Goal: Information Seeking & Learning: Learn about a topic

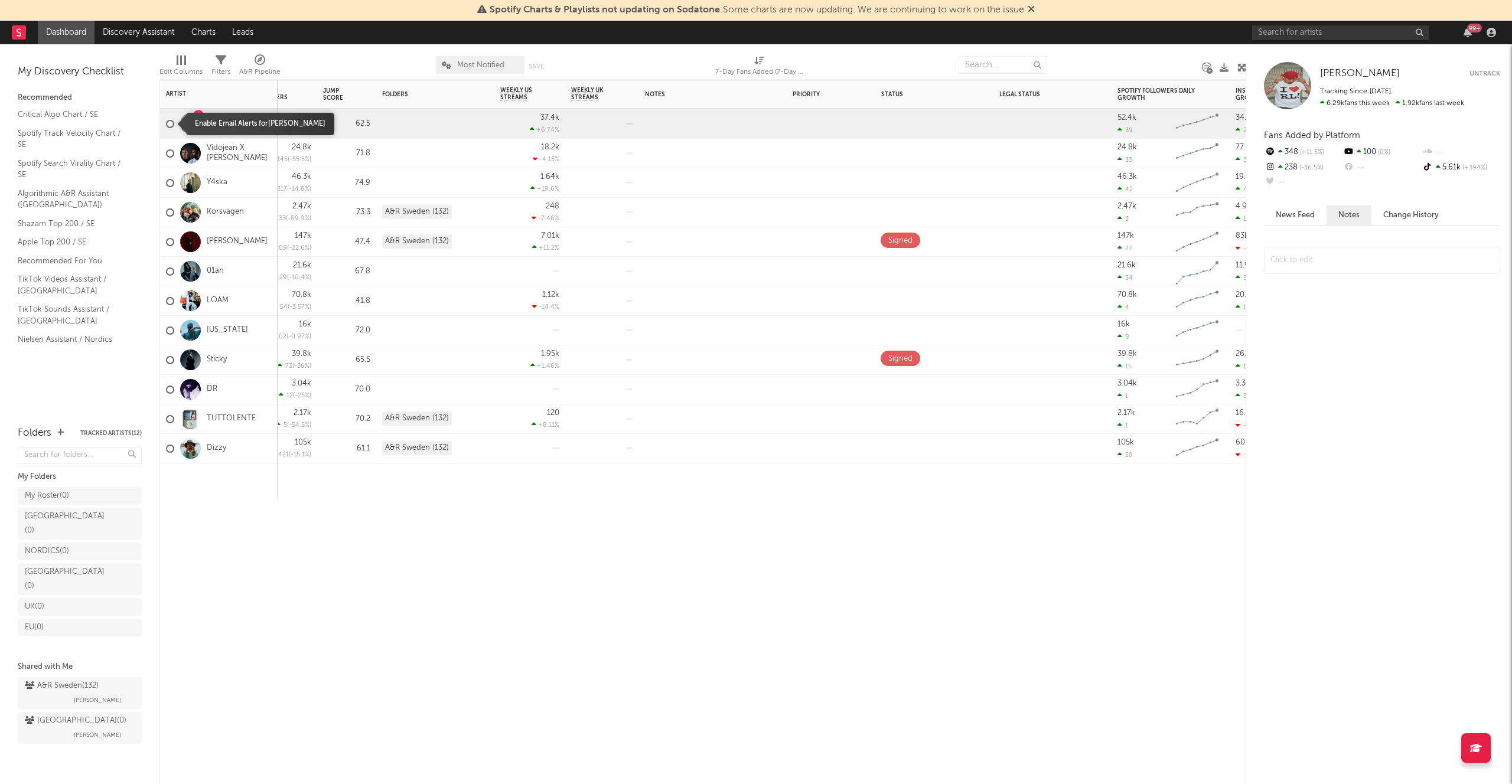
click at [168, 123] on div at bounding box center [170, 124] width 8 height 8
click at [166, 123] on input "checkbox" at bounding box center [166, 123] width 0 height 11
click at [170, 155] on div at bounding box center [170, 154] width 8 height 8
click at [166, 155] on input "checkbox" at bounding box center [166, 153] width 0 height 11
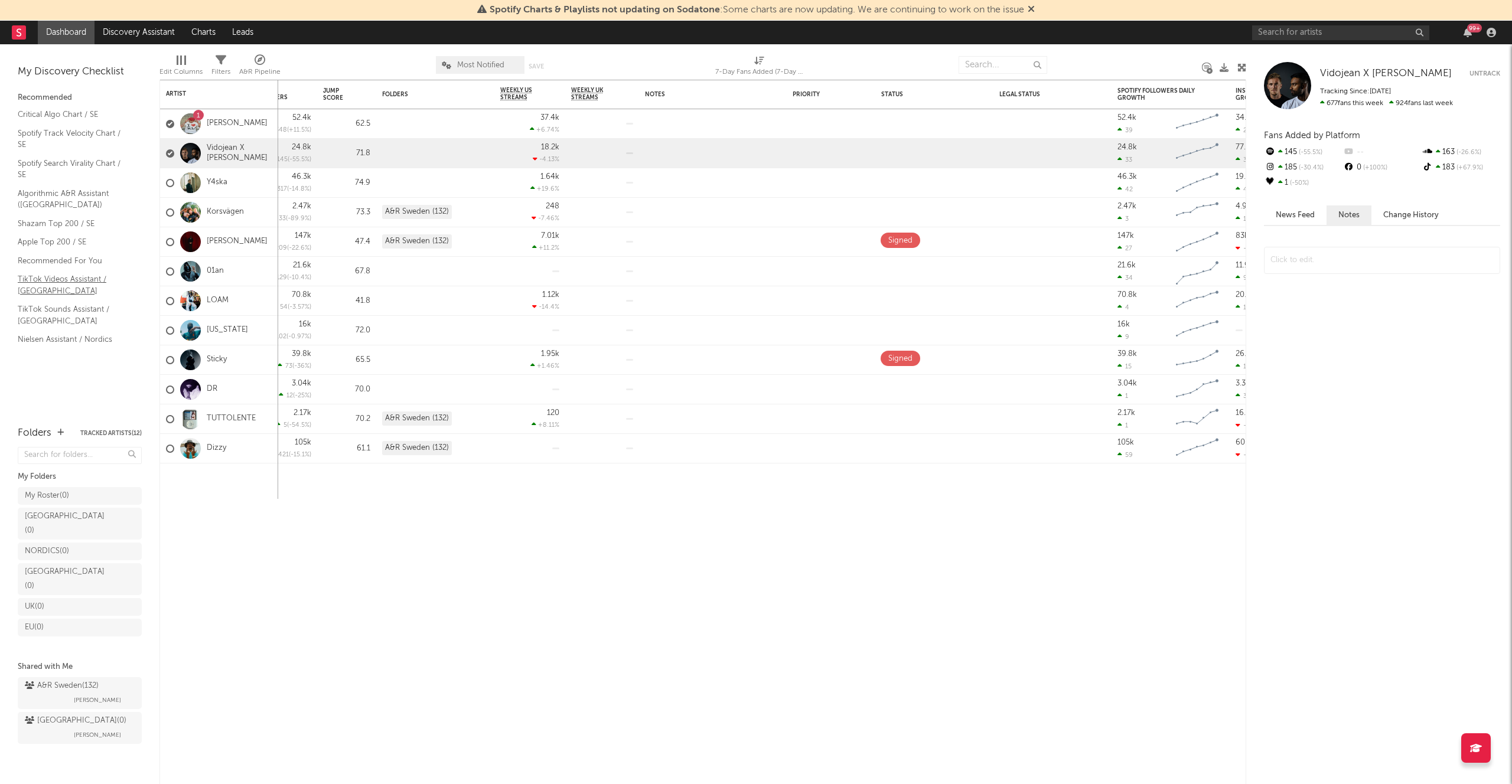
click at [81, 284] on link "TikTok Videos Assistant / [GEOGRAPHIC_DATA]" at bounding box center [74, 285] width 113 height 25
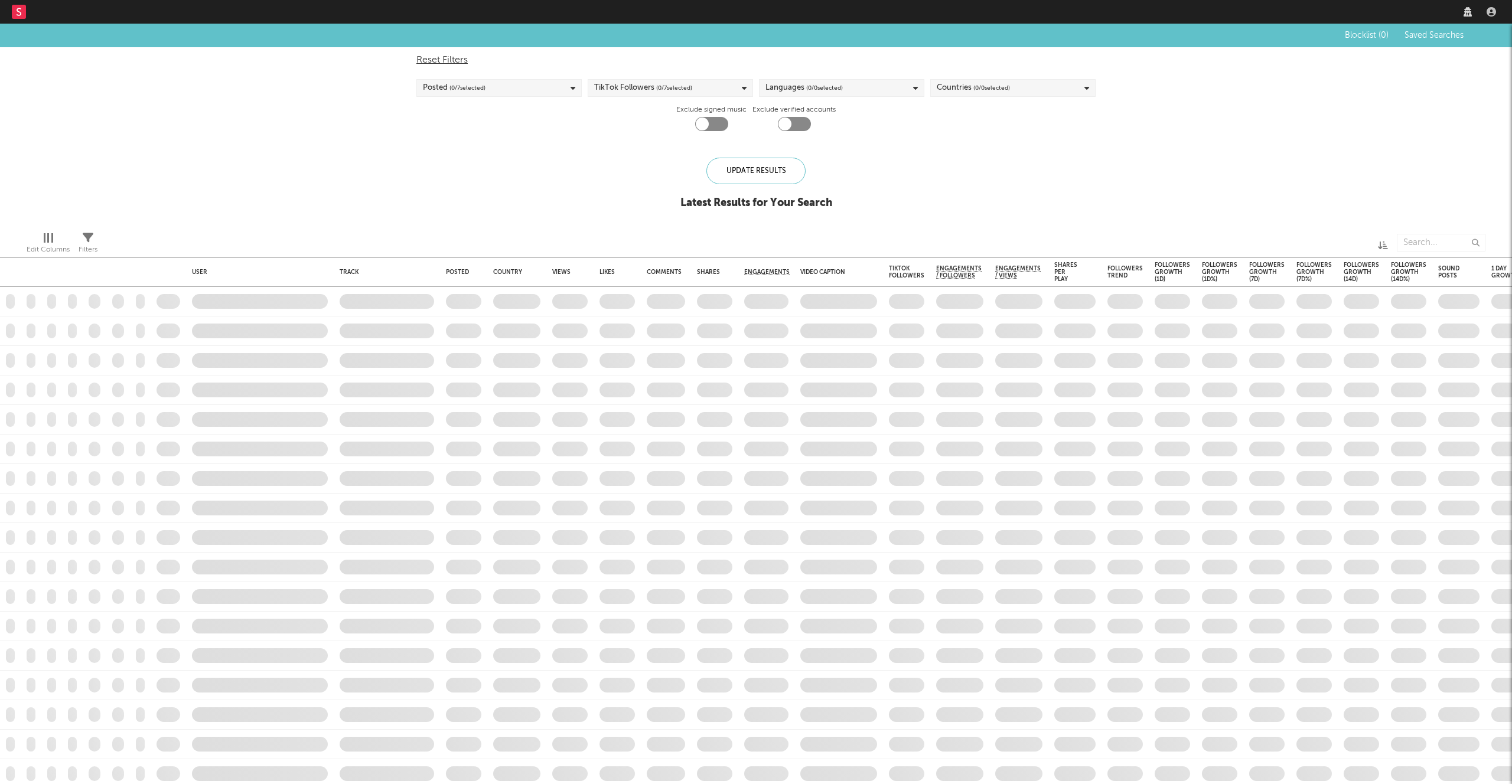
checkbox input "true"
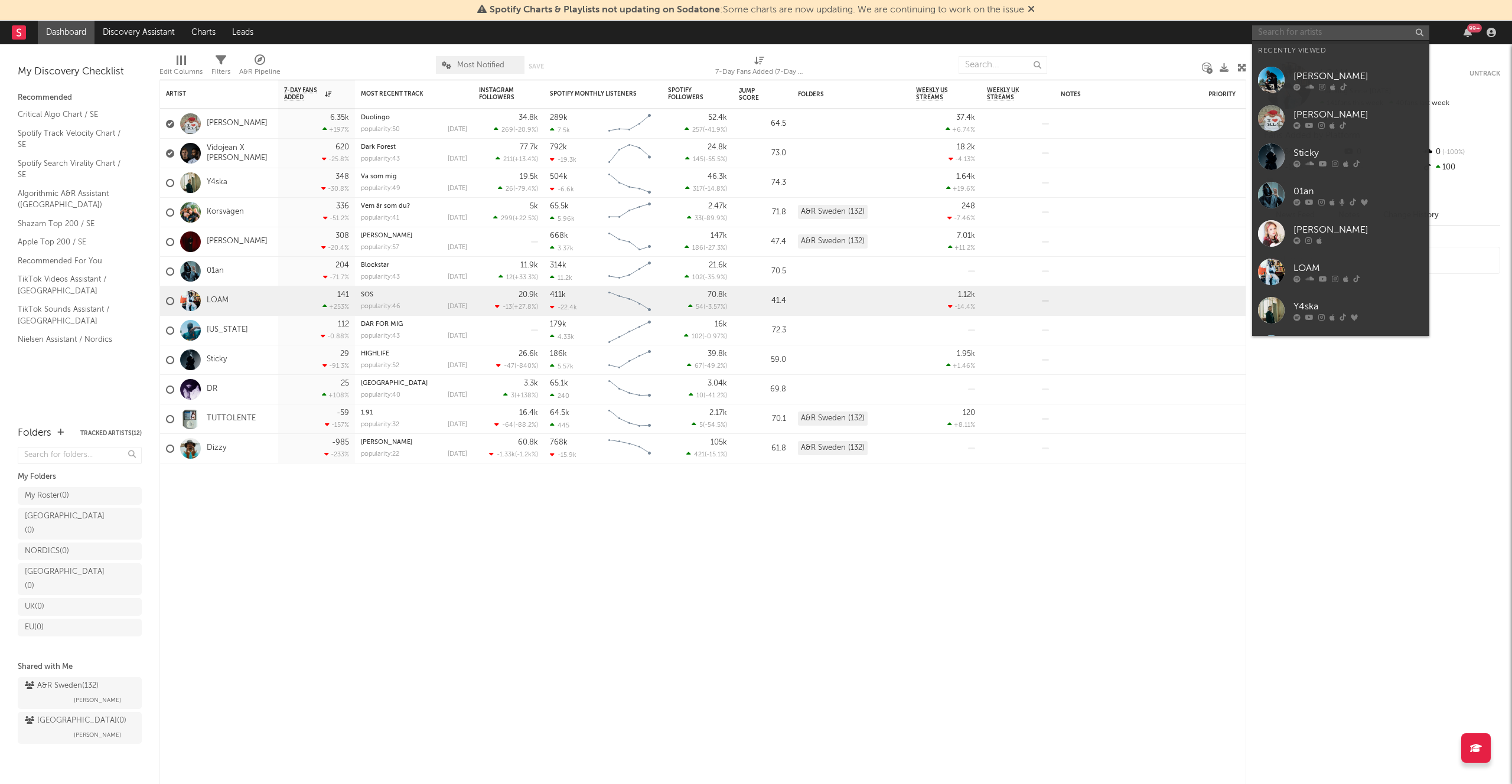
click at [1290, 36] on input "text" at bounding box center [1340, 32] width 177 height 14
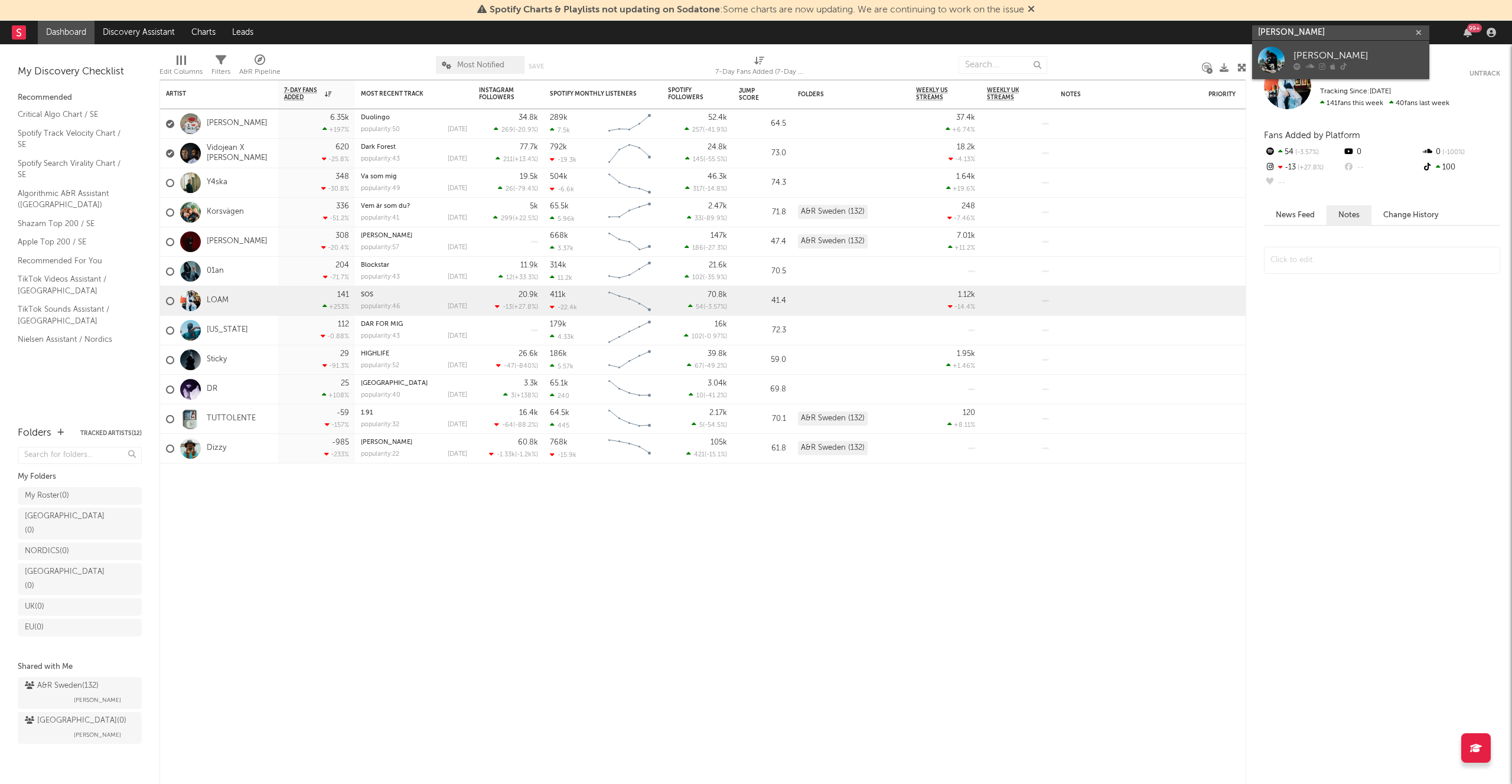
type input "malik dalas"
click at [1291, 57] on link "Malik Dalasi" at bounding box center [1340, 59] width 177 height 38
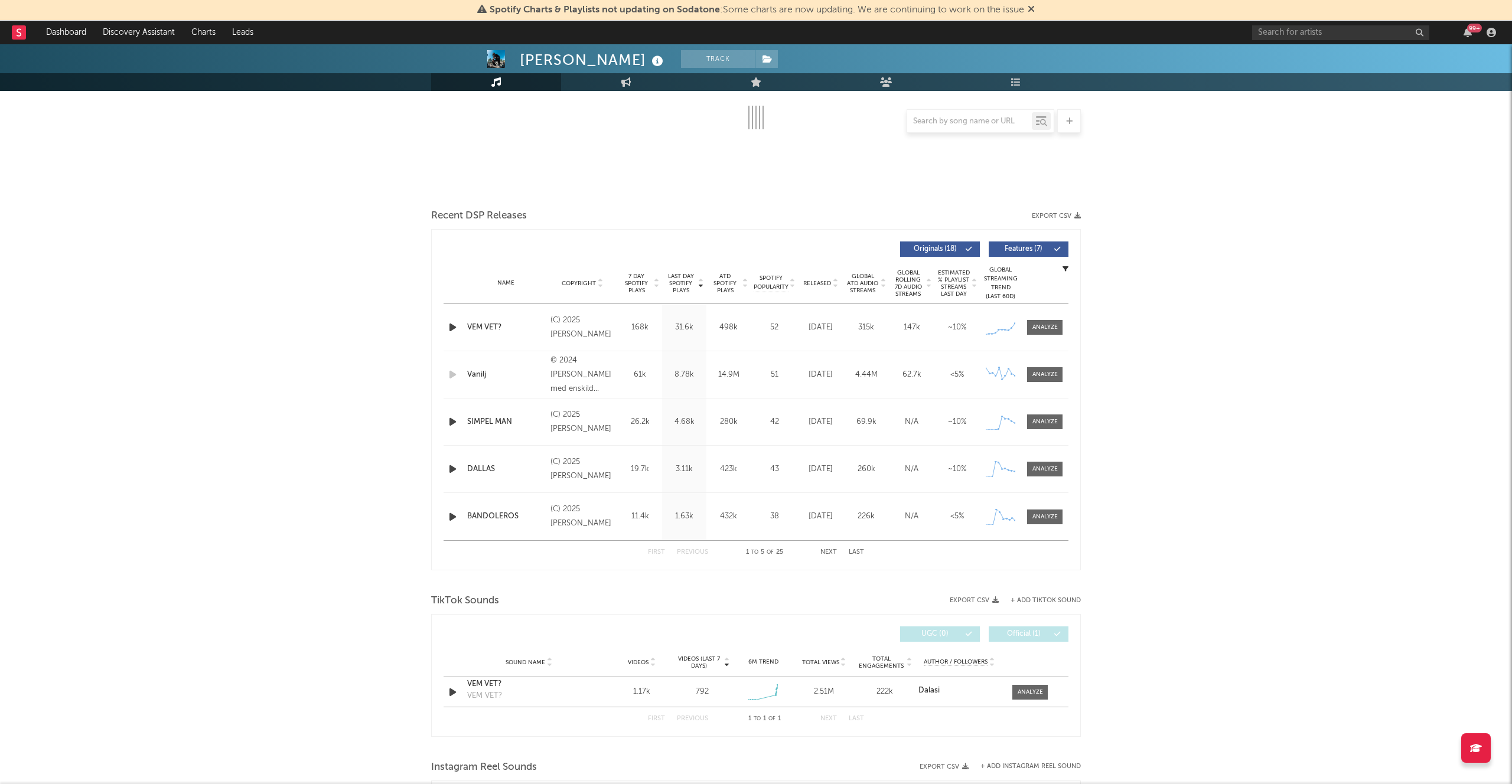
scroll to position [306, 0]
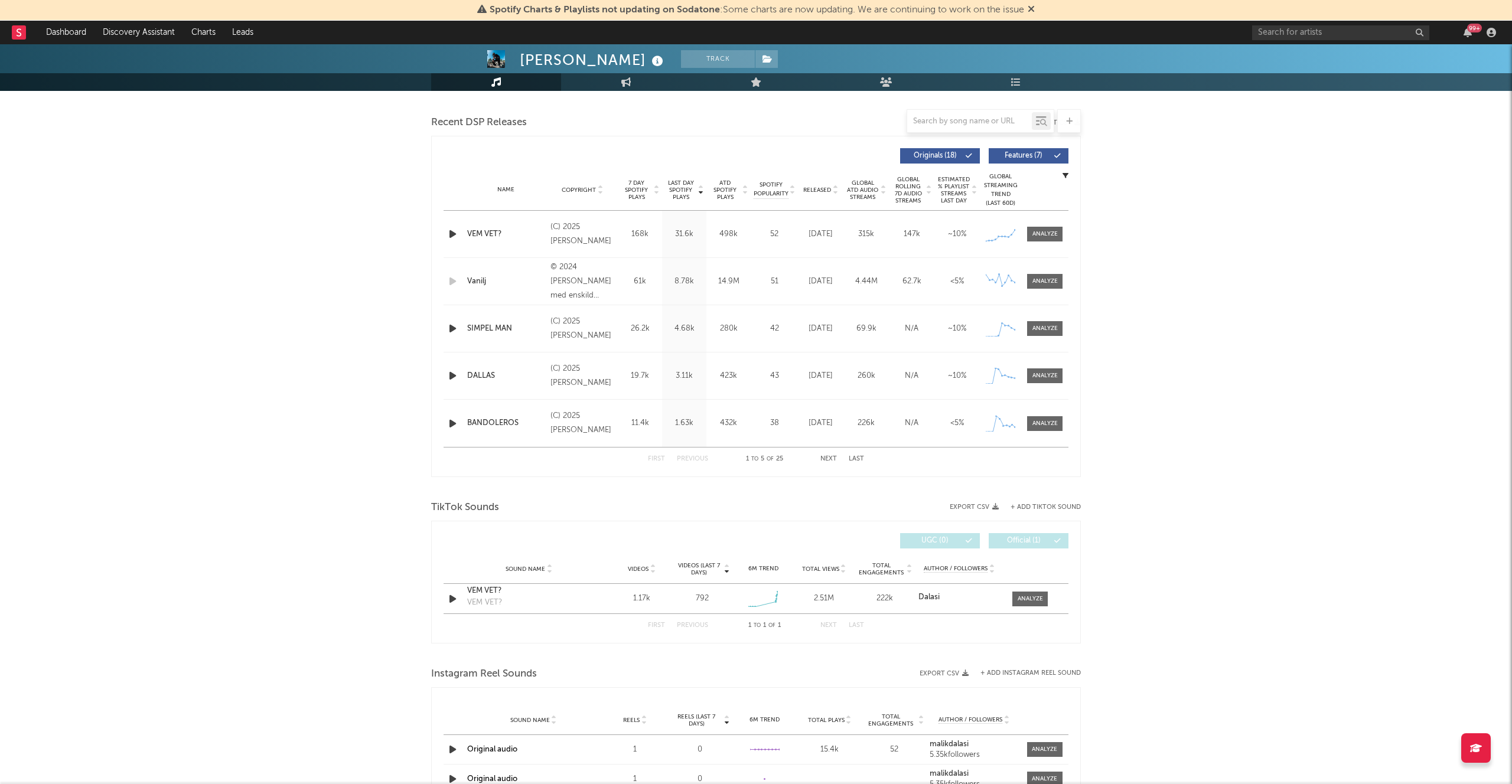
select select "6m"
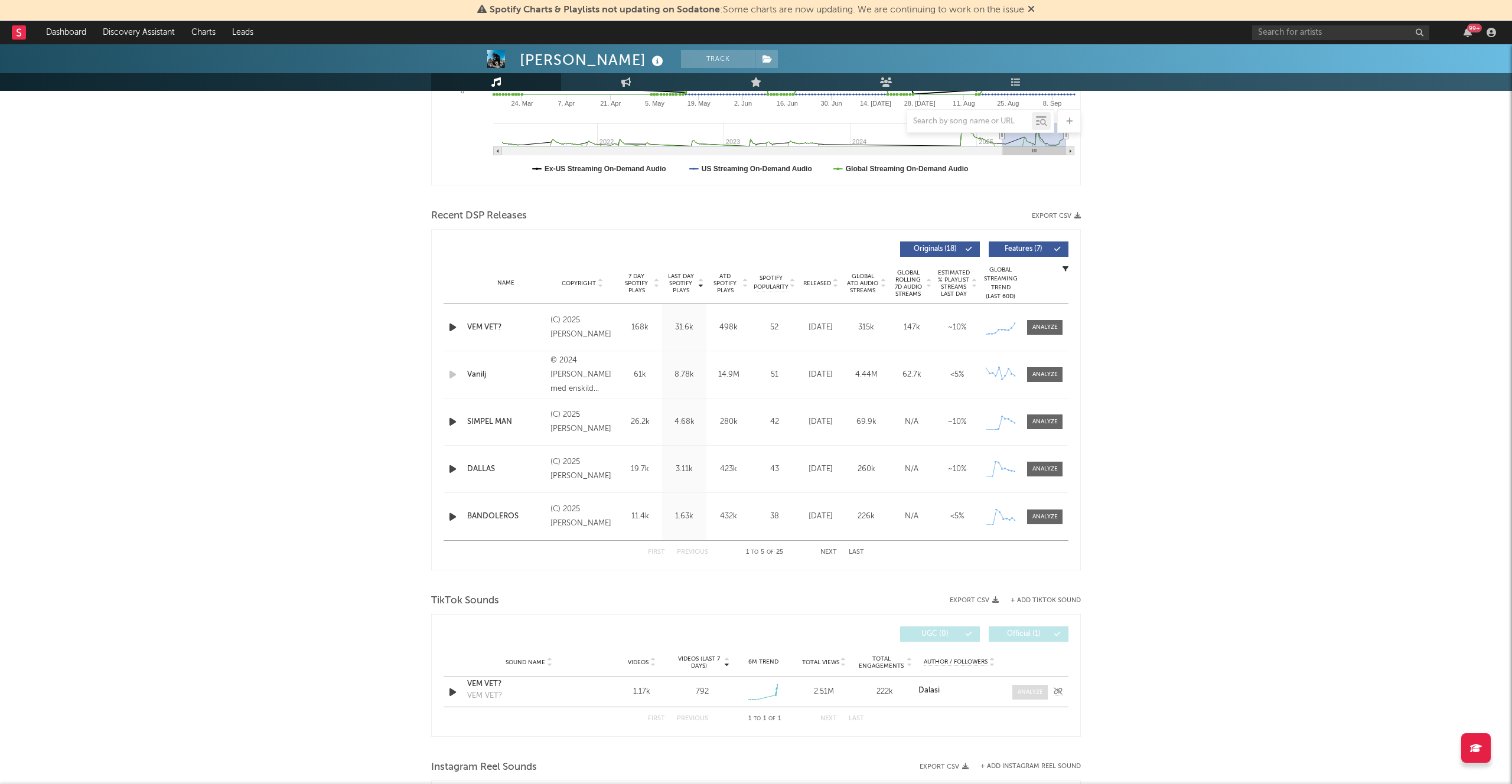
click at [1019, 689] on div at bounding box center [1031, 692] width 25 height 8
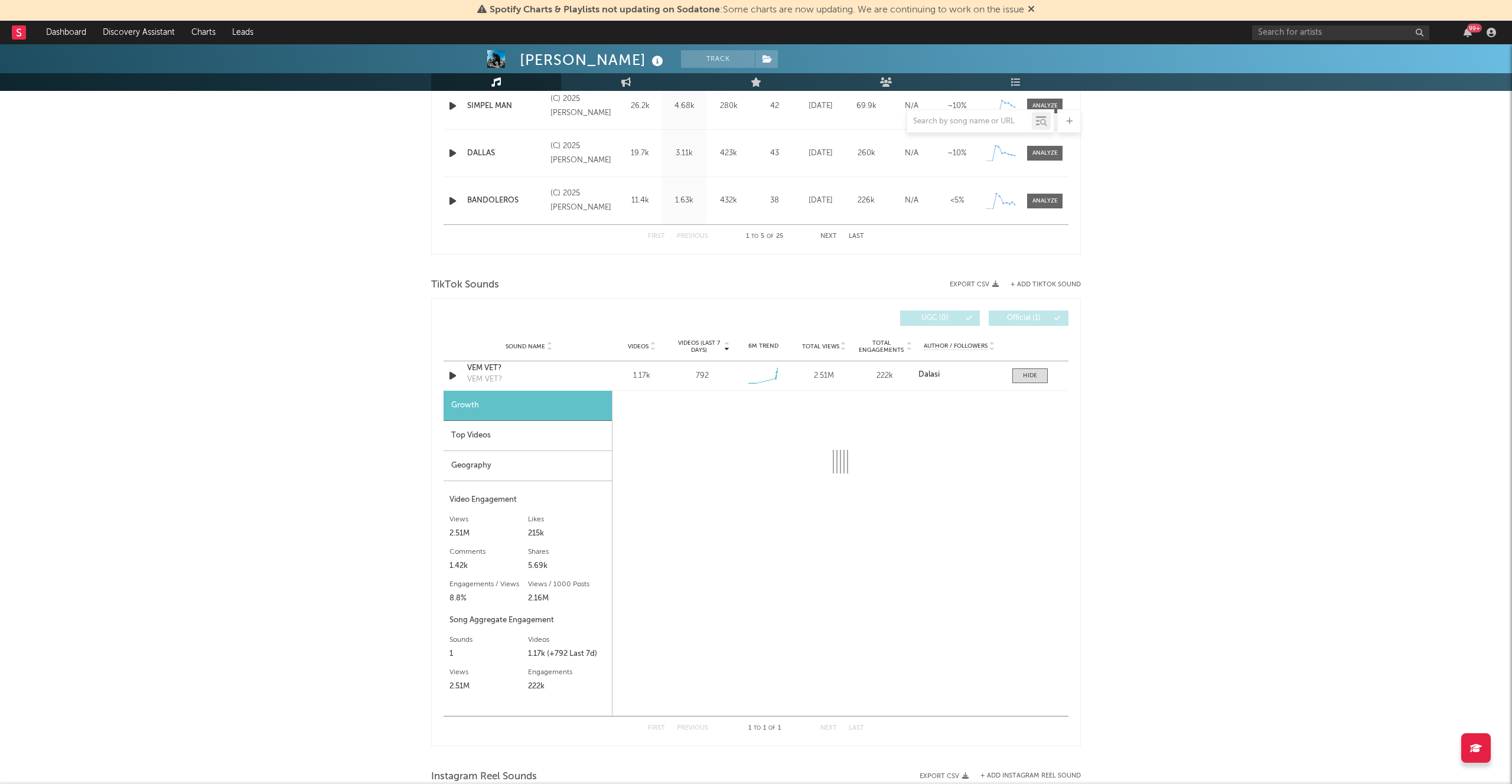
select select "1w"
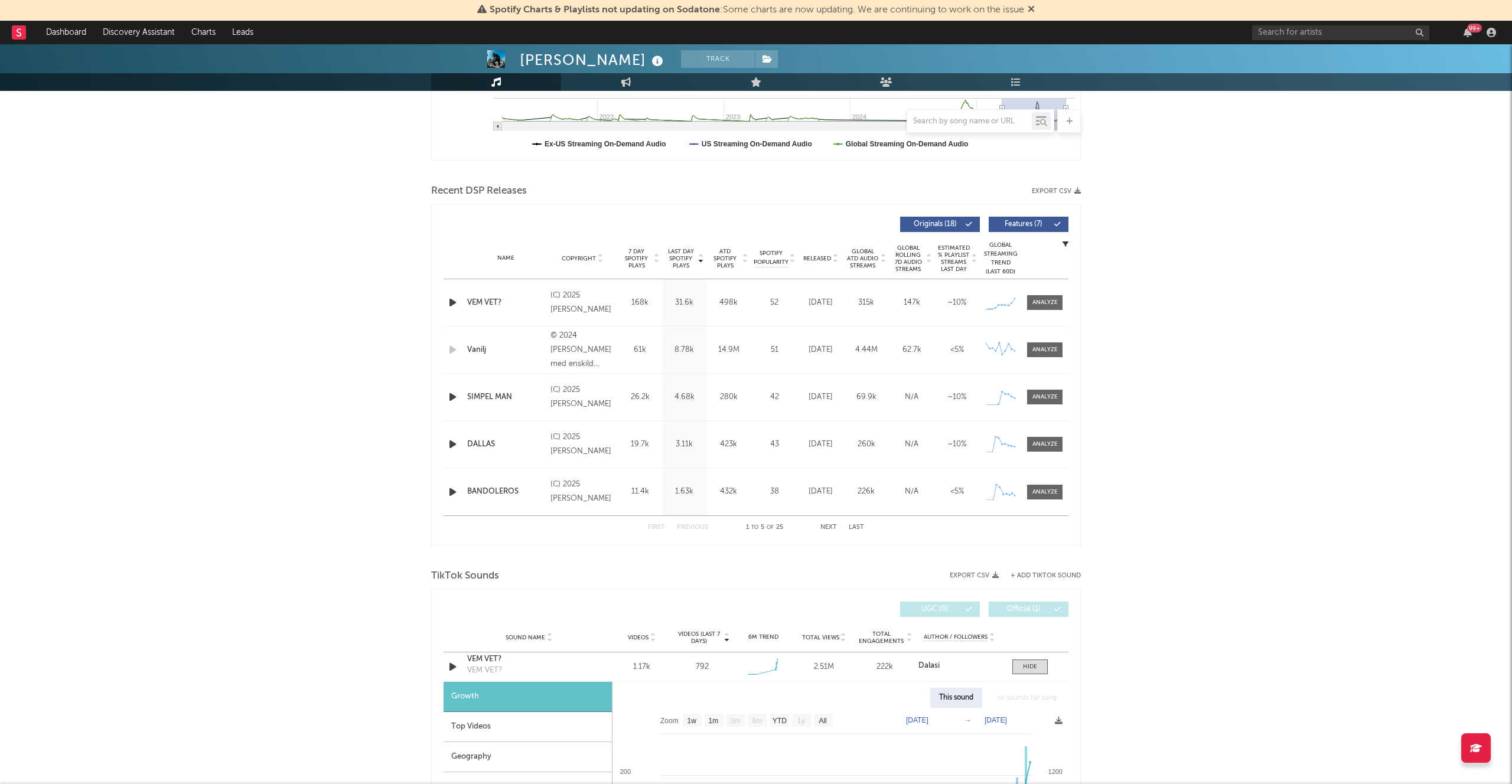
scroll to position [321, 0]
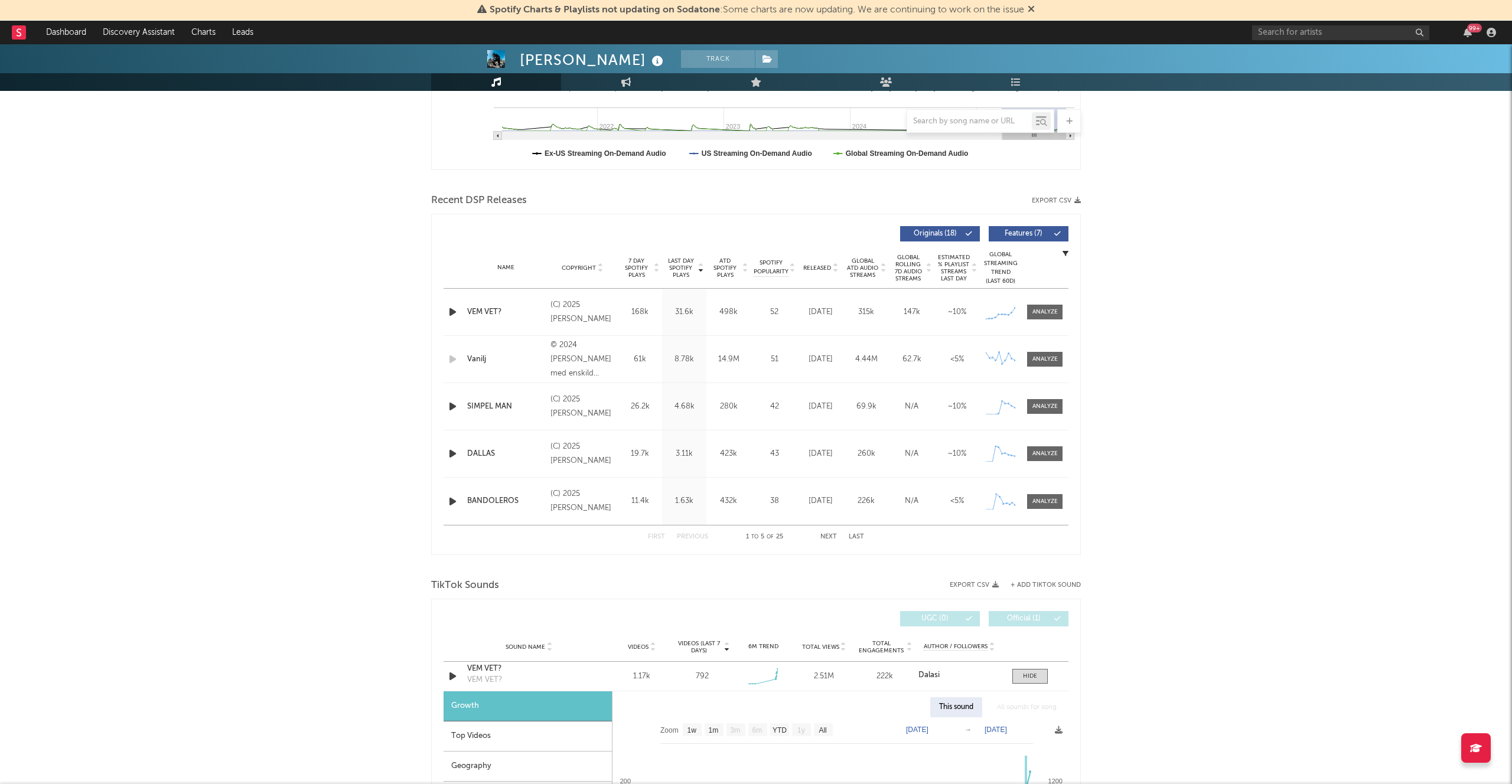
click at [1073, 314] on div "Last Day Spotify Plays Copyright 7 Day Spotify Plays Last Day Spotify Plays ATD…" at bounding box center [756, 384] width 650 height 341
click at [1061, 314] on span at bounding box center [1045, 311] width 36 height 14
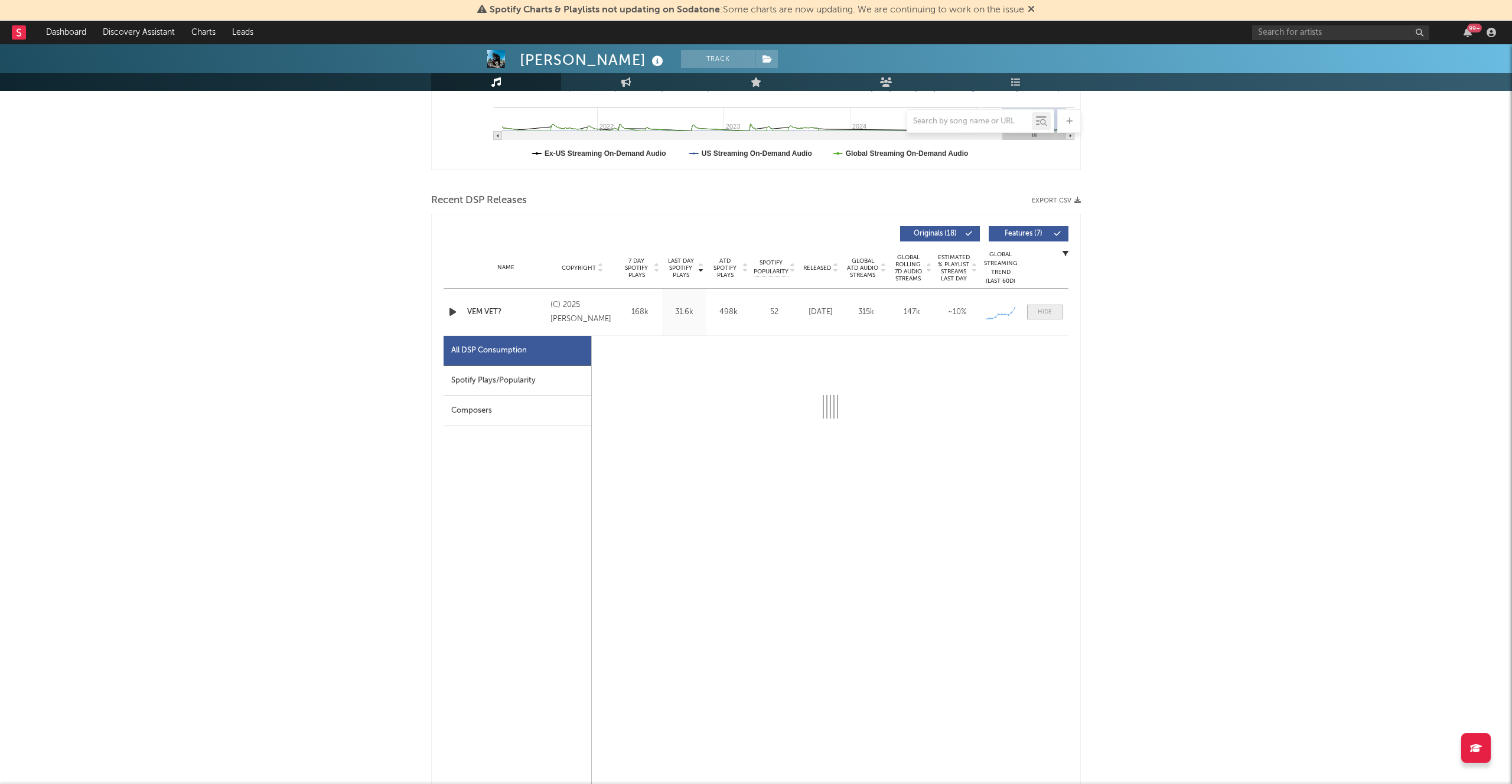
scroll to position [322, 0]
select select "1w"
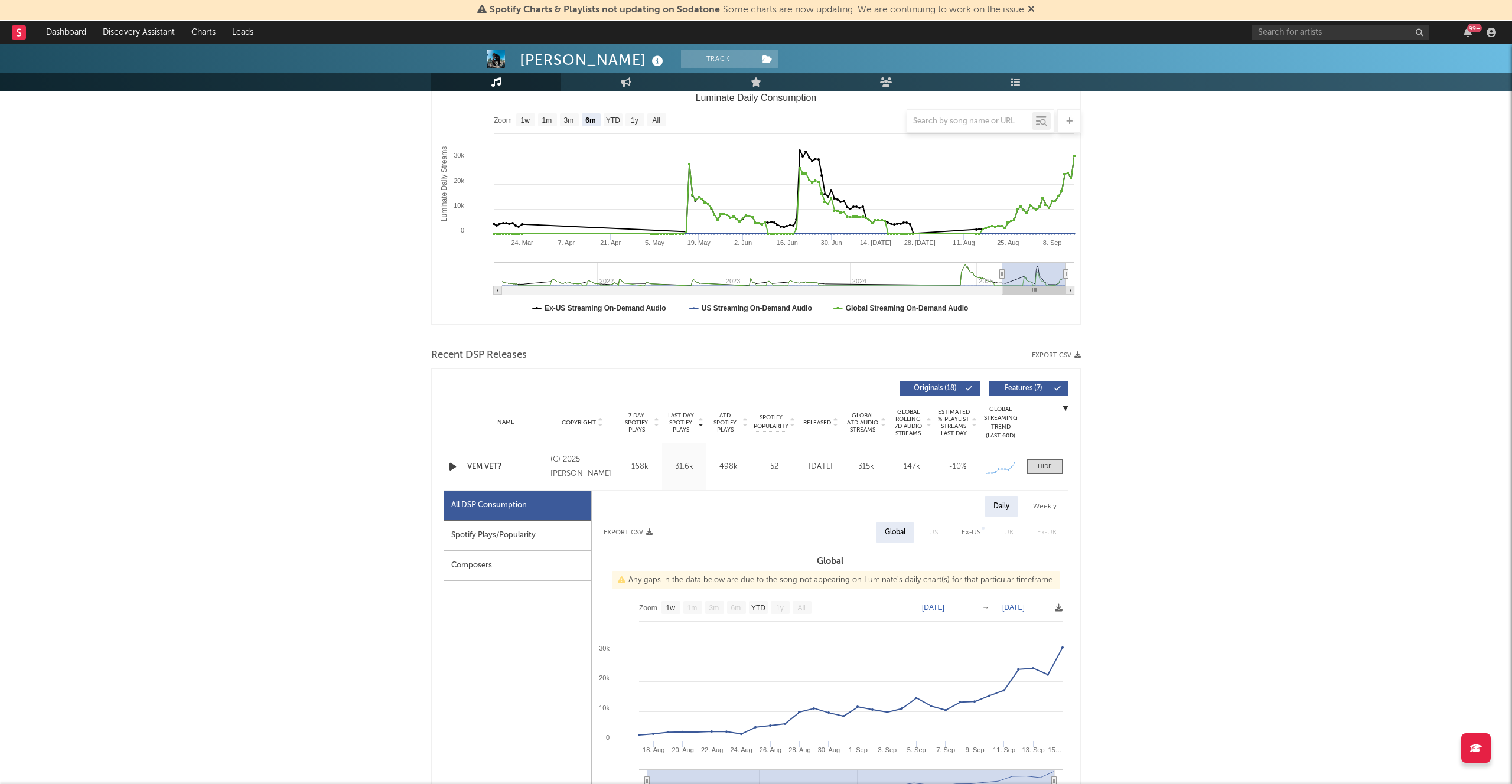
scroll to position [167, 0]
click at [1046, 463] on div at bounding box center [1045, 466] width 14 height 8
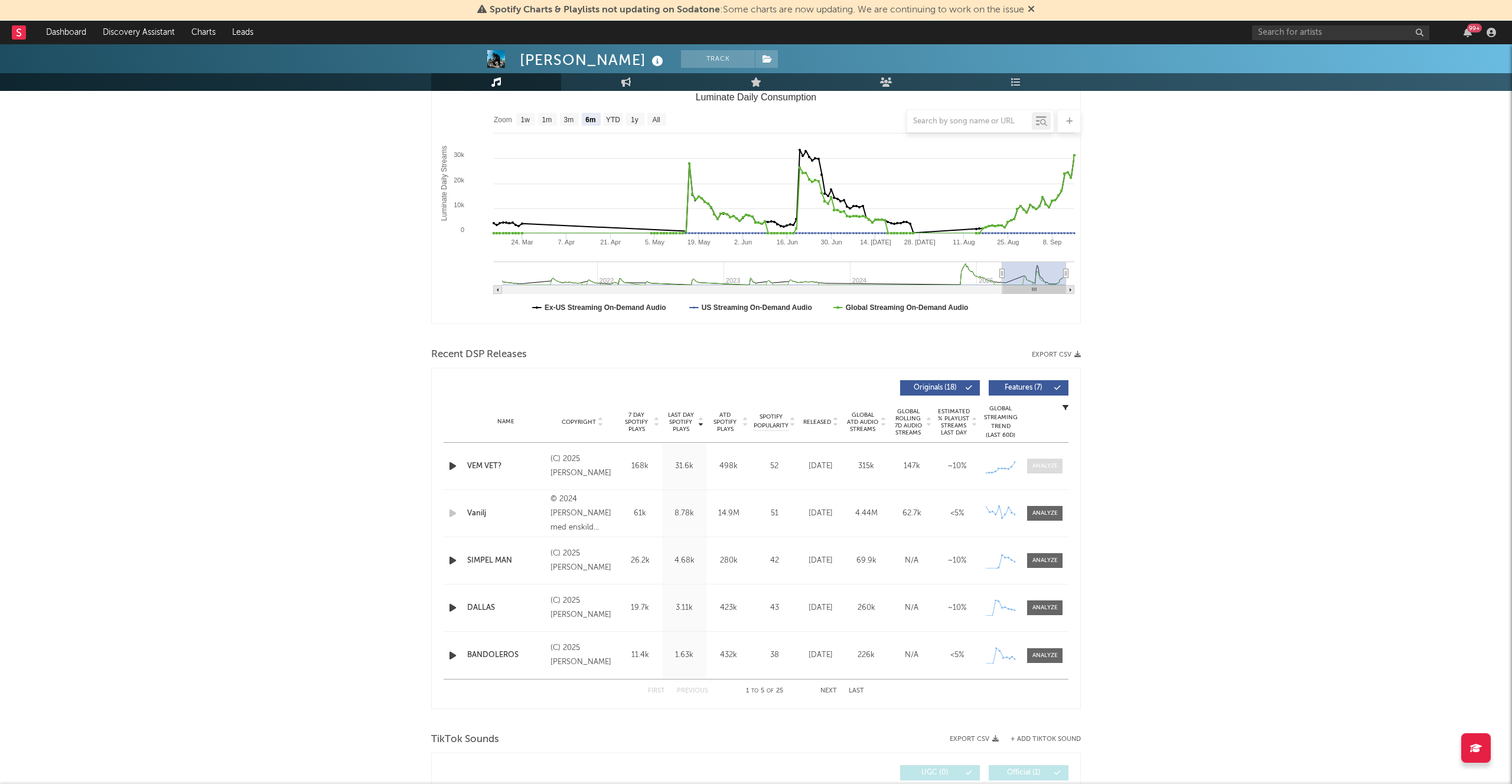
click at [1047, 462] on div at bounding box center [1045, 466] width 25 height 8
select select "1w"
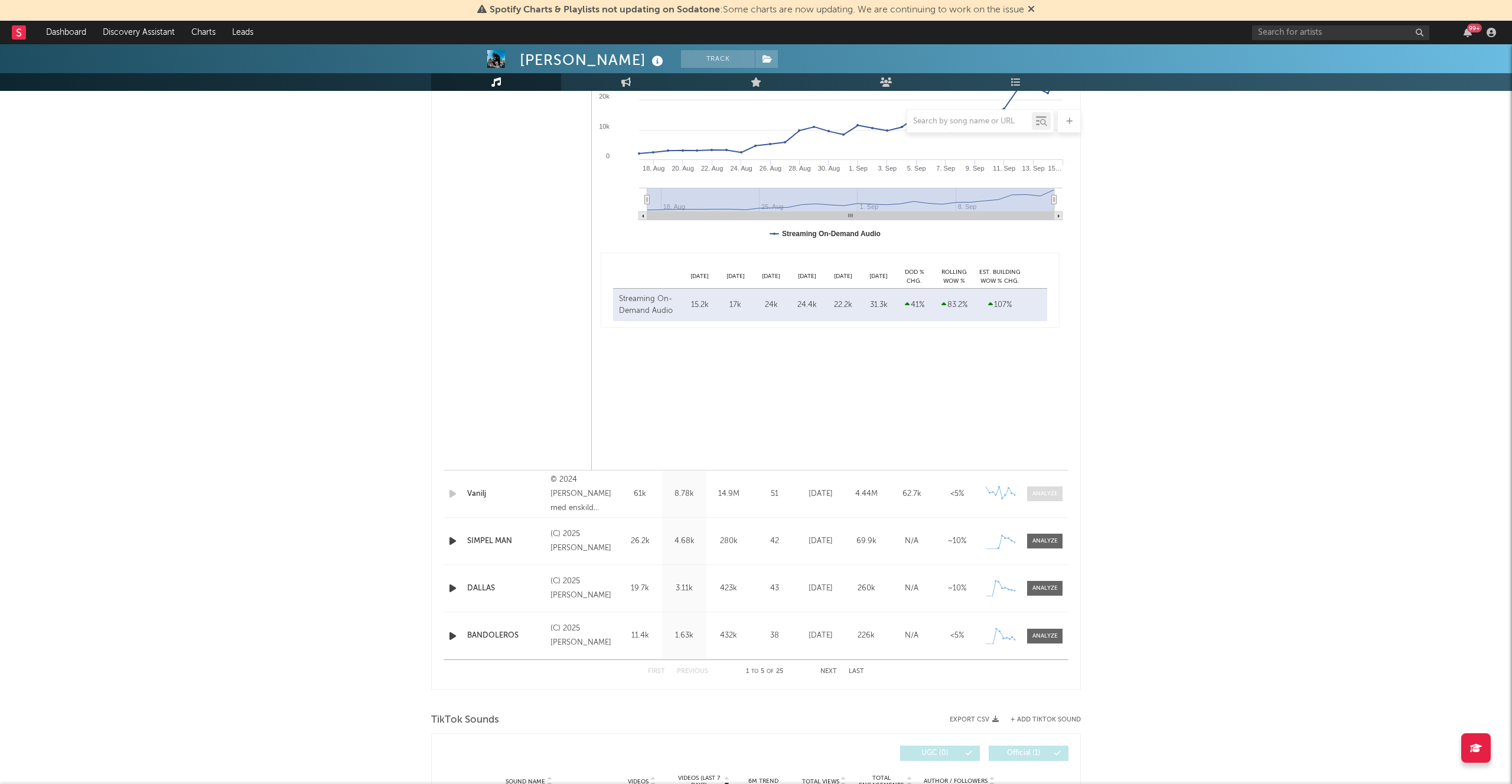
scroll to position [749, 0]
click at [594, 499] on div "© 2024 Jakob Fye med enskild firma, Under exclusive license to Universal Music …" at bounding box center [583, 493] width 64 height 42
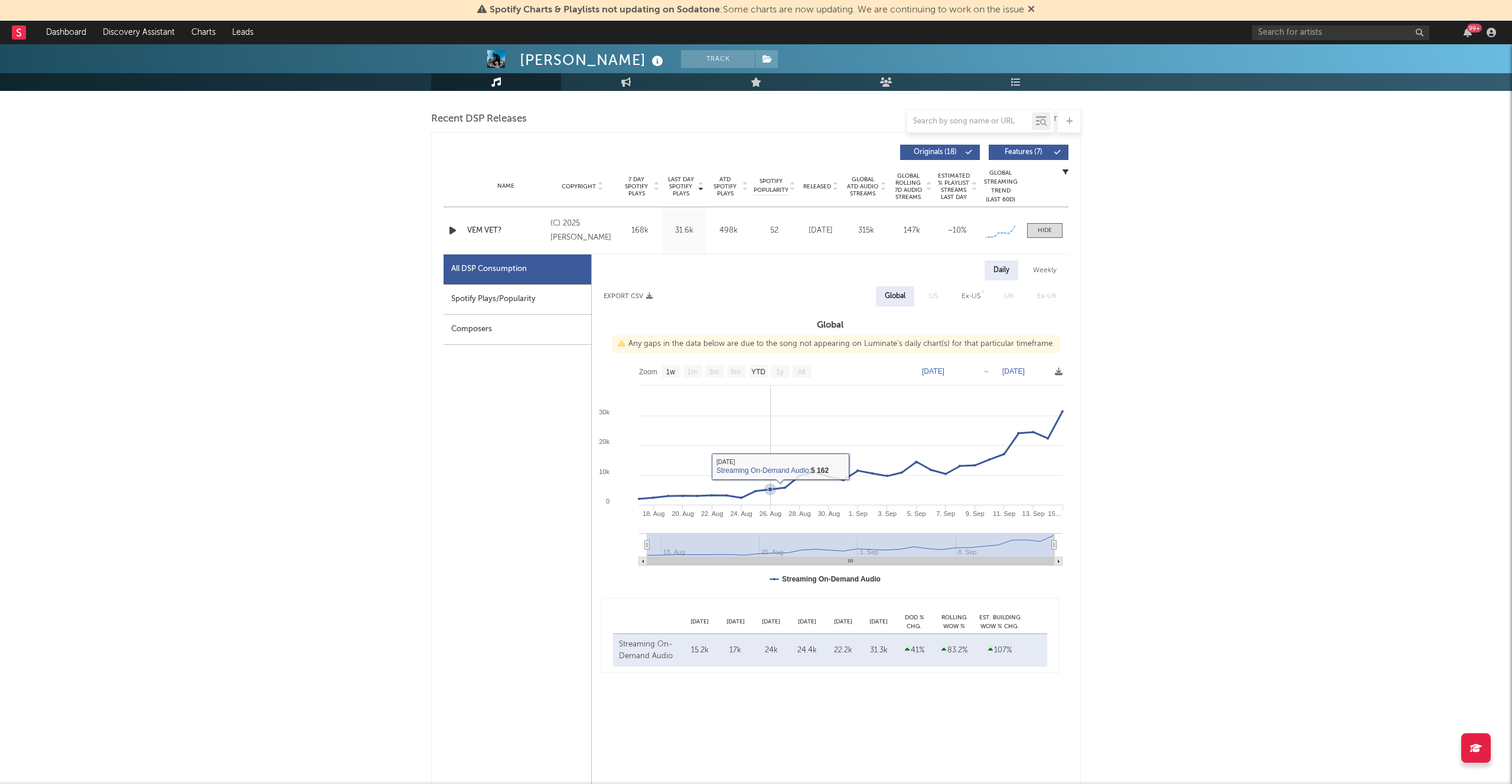
scroll to position [404, 0]
drag, startPoint x: 808, startPoint y: 221, endPoint x: 833, endPoint y: 235, distance: 28.7
click at [833, 234] on div "Jun 20, 2025" at bounding box center [821, 230] width 40 height 12
